Goal: Task Accomplishment & Management: Manage account settings

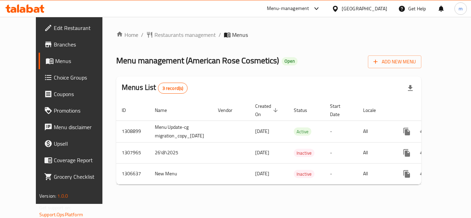
click at [382, 7] on div "[GEOGRAPHIC_DATA]" at bounding box center [365, 9] width 46 height 8
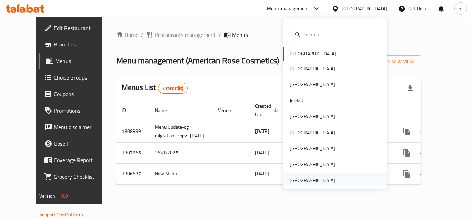
click at [290, 179] on div "[GEOGRAPHIC_DATA]" at bounding box center [313, 181] width 46 height 8
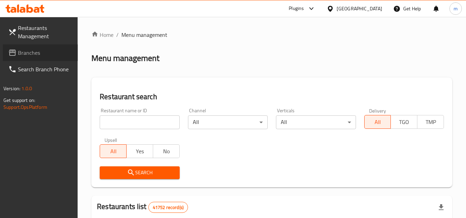
click at [46, 57] on link "Branches" at bounding box center [40, 53] width 75 height 17
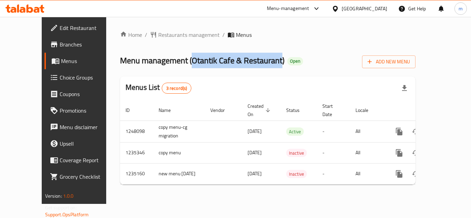
drag, startPoint x: 164, startPoint y: 61, endPoint x: 256, endPoint y: 67, distance: 92.0
click at [256, 67] on span "Menu management ( Otantik Cafe & Restaurant )" at bounding box center [202, 61] width 165 height 16
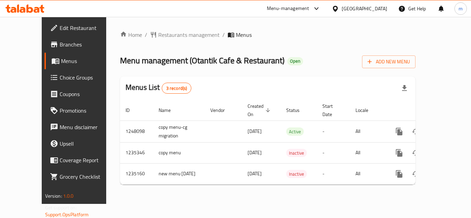
drag, startPoint x: 310, startPoint y: 61, endPoint x: 309, endPoint y: 33, distance: 27.6
click at [310, 60] on div "Menu management ( Otantik Cafe & Restaurant ) Open Add New Menu" at bounding box center [268, 61] width 296 height 16
click at [179, 37] on span "Restaurants management" at bounding box center [188, 35] width 61 height 8
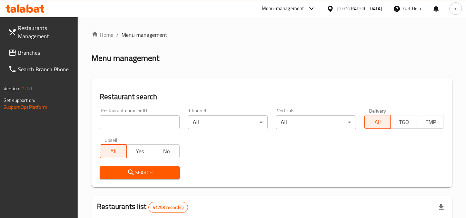
click at [25, 57] on span "Branches" at bounding box center [45, 53] width 55 height 8
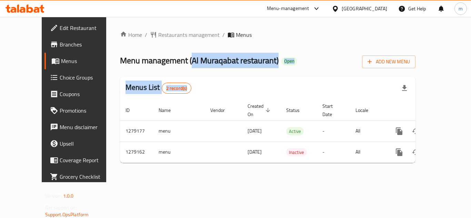
drag, startPoint x: 164, startPoint y: 61, endPoint x: 245, endPoint y: 70, distance: 81.3
click at [249, 68] on div "Home / Restaurants management / Menus Menu management ( Al Muraqabat restaurant…" at bounding box center [268, 100] width 296 height 138
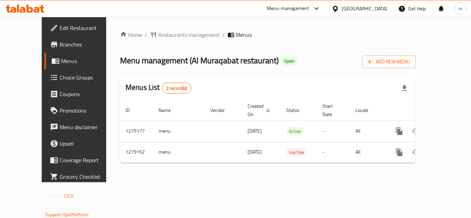
click at [218, 85] on div "Menus List 2 record(s)" at bounding box center [268, 88] width 296 height 23
